Goal: Navigation & Orientation: Find specific page/section

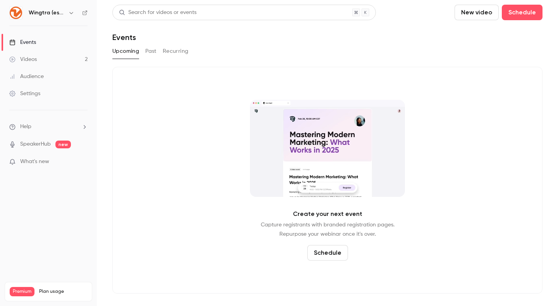
click at [45, 42] on link "Events" at bounding box center [48, 42] width 97 height 17
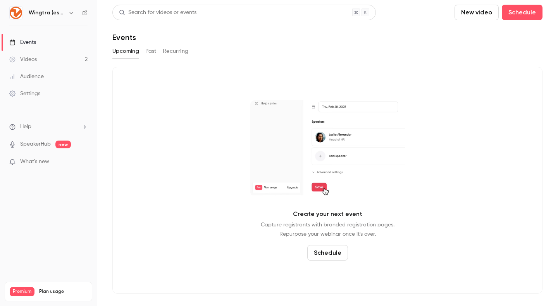
click at [33, 41] on div "Events" at bounding box center [22, 42] width 27 height 8
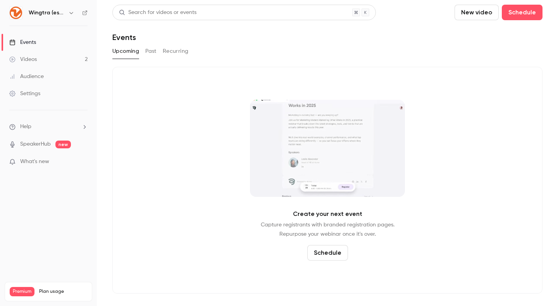
click at [149, 51] on button "Past" at bounding box center [150, 51] width 11 height 12
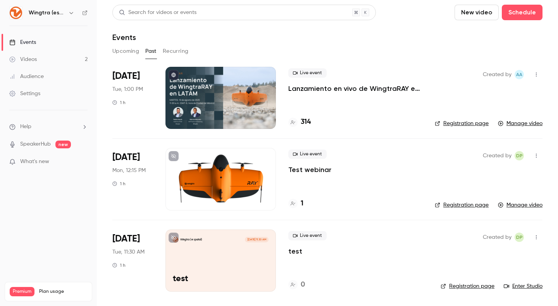
click at [523, 122] on link "Manage video" at bounding box center [520, 123] width 45 height 8
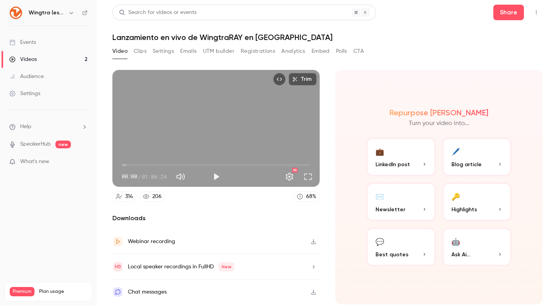
click at [154, 293] on div "Chat messages" at bounding box center [147, 291] width 39 height 9
